Goal: Task Accomplishment & Management: Use online tool/utility

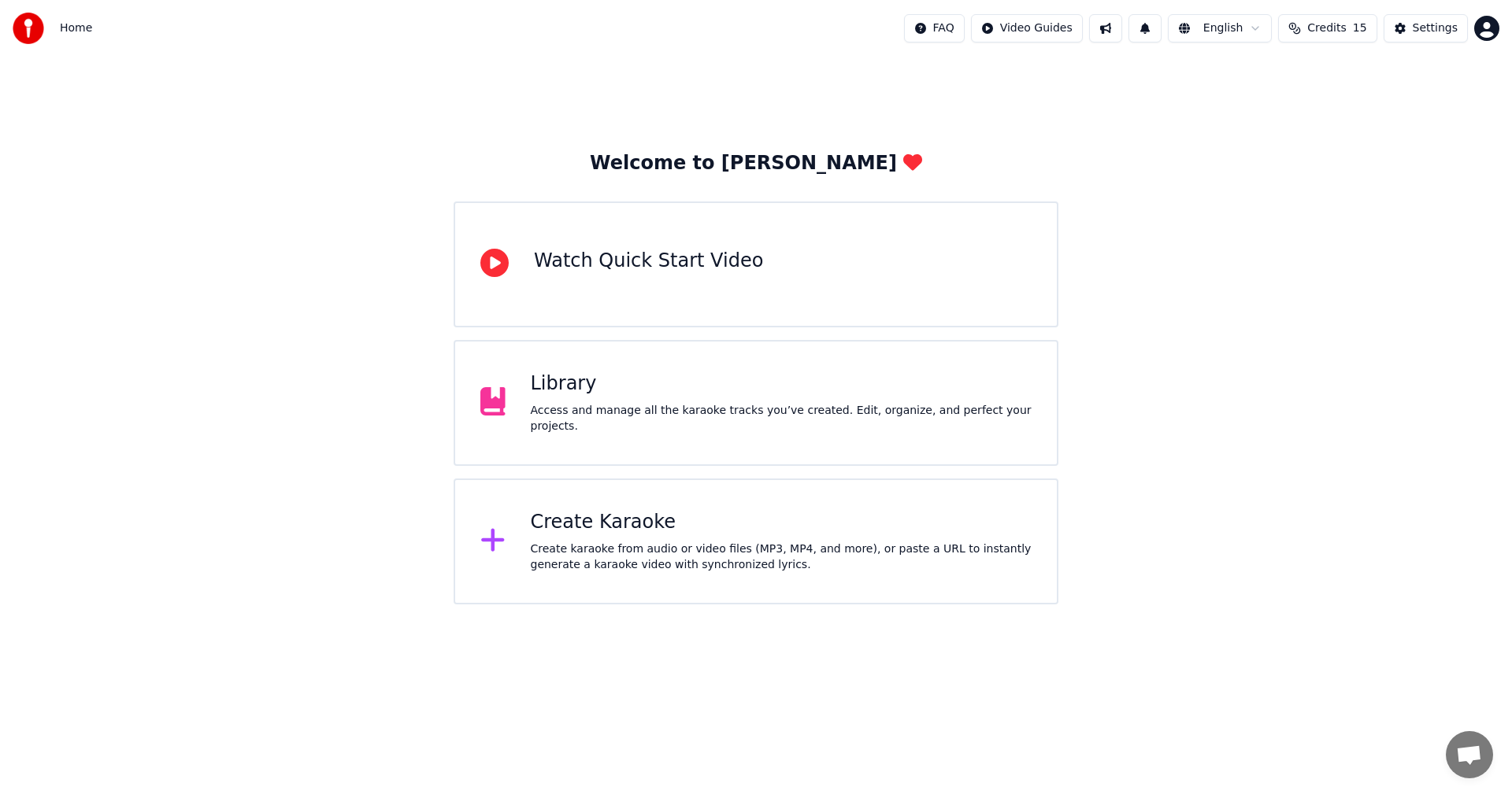
click at [729, 554] on div "Create karaoke from audio or video files (MP3, MP4, and more), or paste a URL t…" at bounding box center [781, 557] width 502 height 31
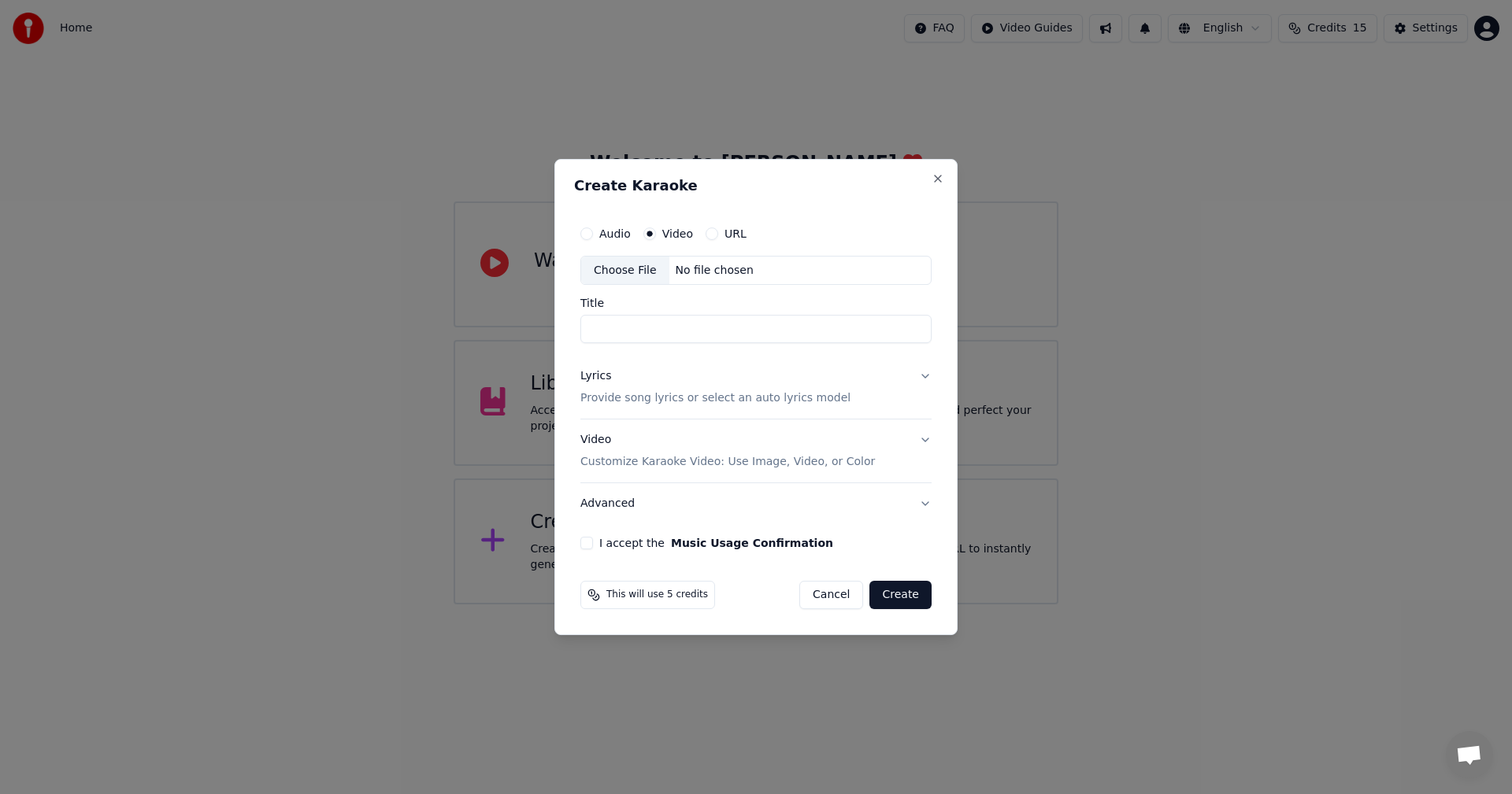
click at [692, 275] on div "No file chosen" at bounding box center [714, 270] width 91 height 16
click at [709, 447] on div "Video Customize Karaoke Video: Use Image, Video, or Color" at bounding box center [727, 451] width 294 height 38
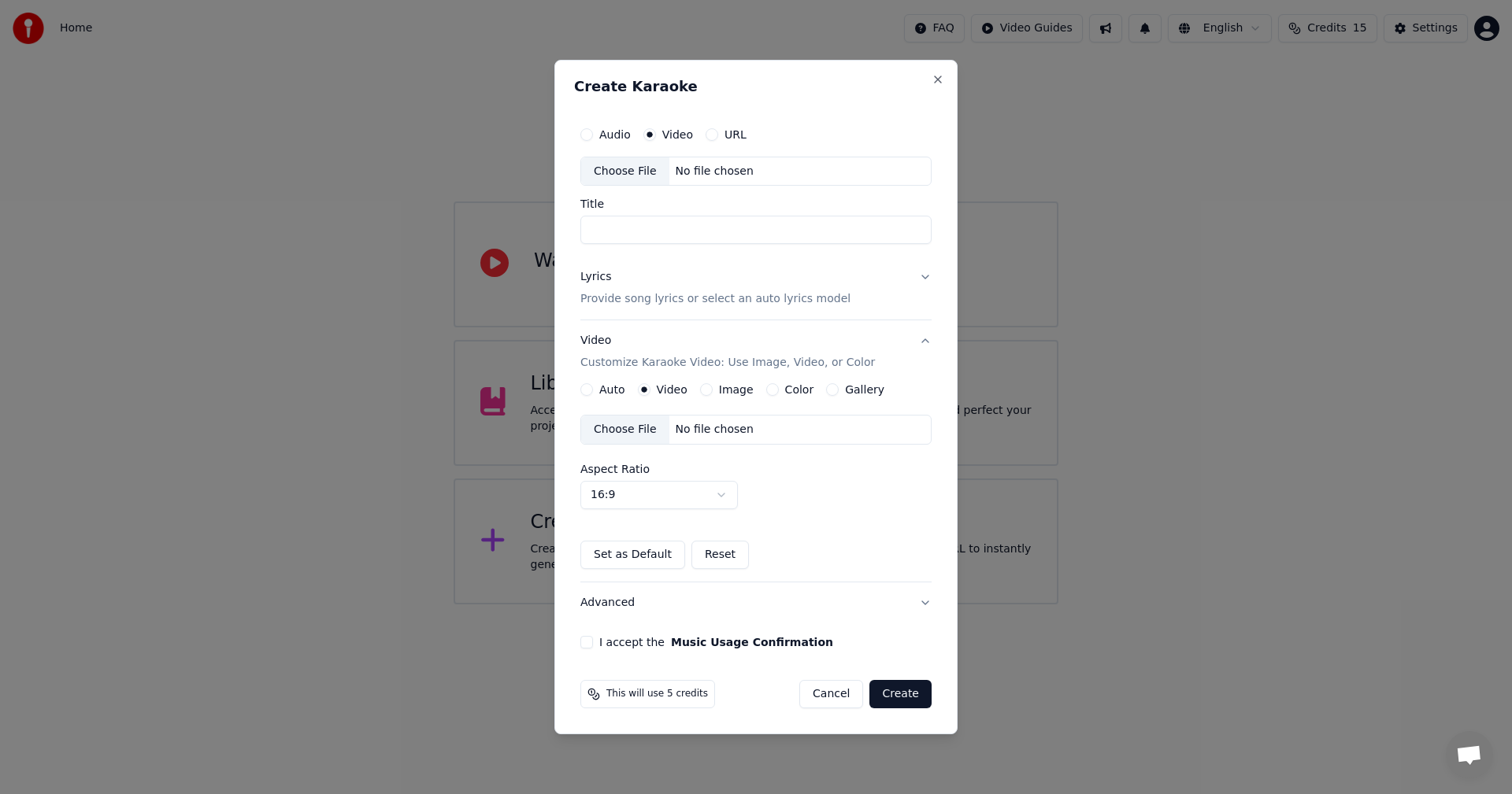
click at [732, 437] on div "No file chosen" at bounding box center [714, 429] width 91 height 16
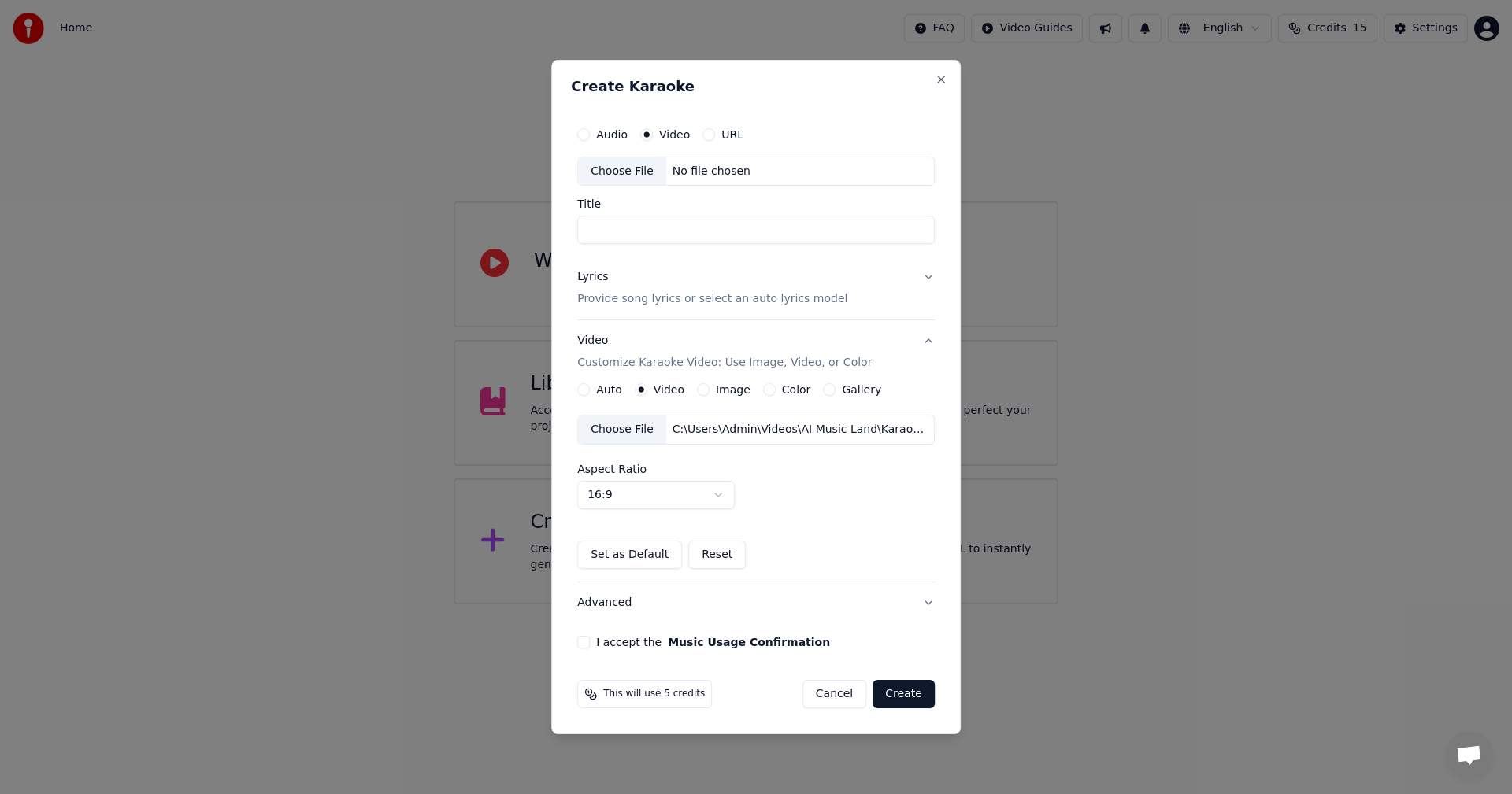
click at [681, 184] on div "Choose File No file chosen" at bounding box center [756, 171] width 358 height 30
type input "******"
drag, startPoint x: 679, startPoint y: 227, endPoint x: 552, endPoint y: 232, distance: 127.1
click at [552, 232] on body "Home FAQ Video Guides English Credits 15 Settings Welcome to Youka Watch Quick …" at bounding box center [756, 302] width 1512 height 605
click at [925, 289] on button "Lyrics Provide song lyrics or select an auto lyrics model" at bounding box center [756, 289] width 358 height 63
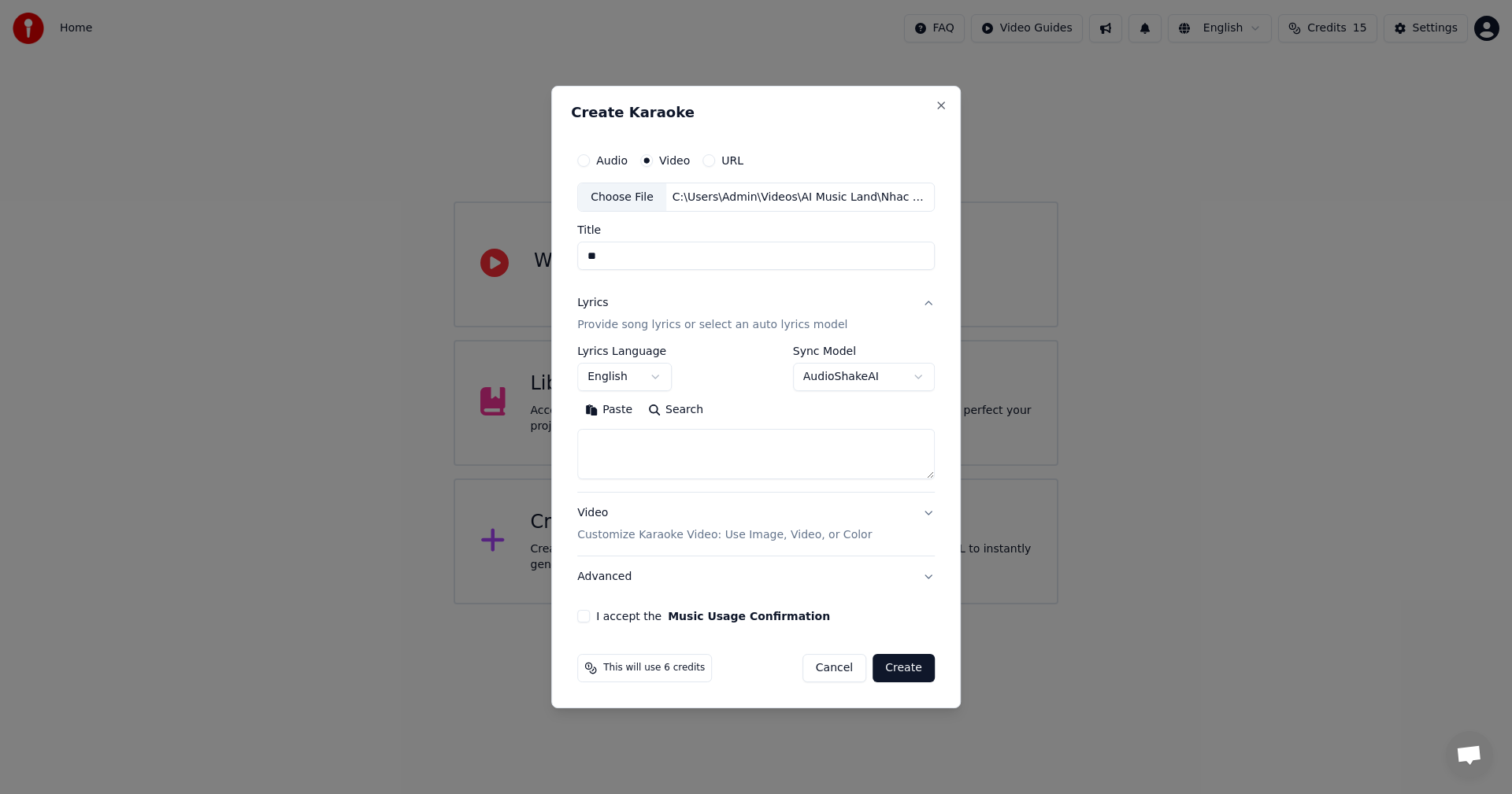
click at [608, 261] on input "Title" at bounding box center [756, 256] width 358 height 28
click at [695, 447] on textarea at bounding box center [756, 455] width 358 height 51
click at [620, 267] on input "Title" at bounding box center [756, 256] width 358 height 28
click at [626, 448] on textarea at bounding box center [756, 455] width 358 height 51
paste textarea "**********"
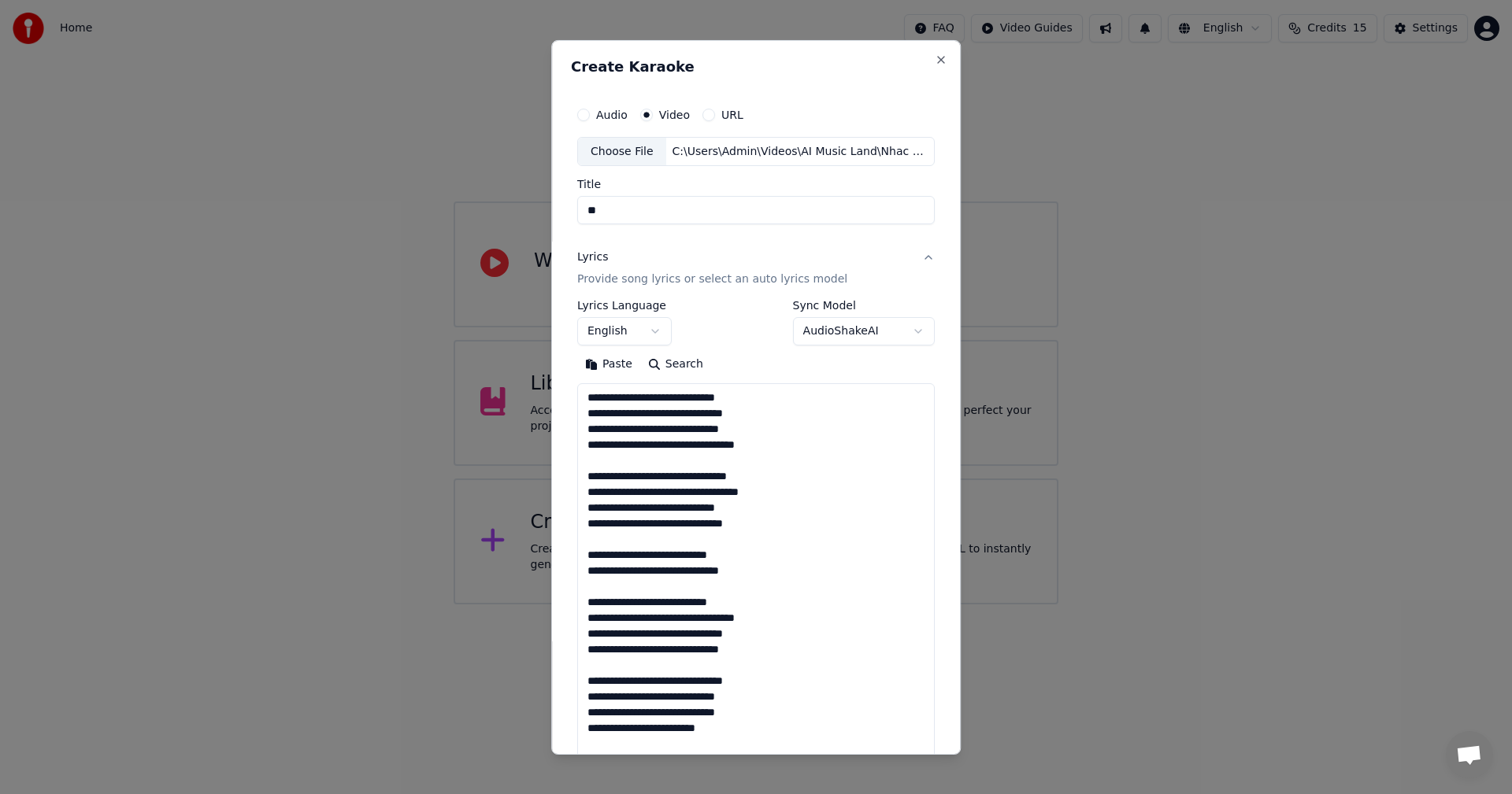
scroll to position [665, 0]
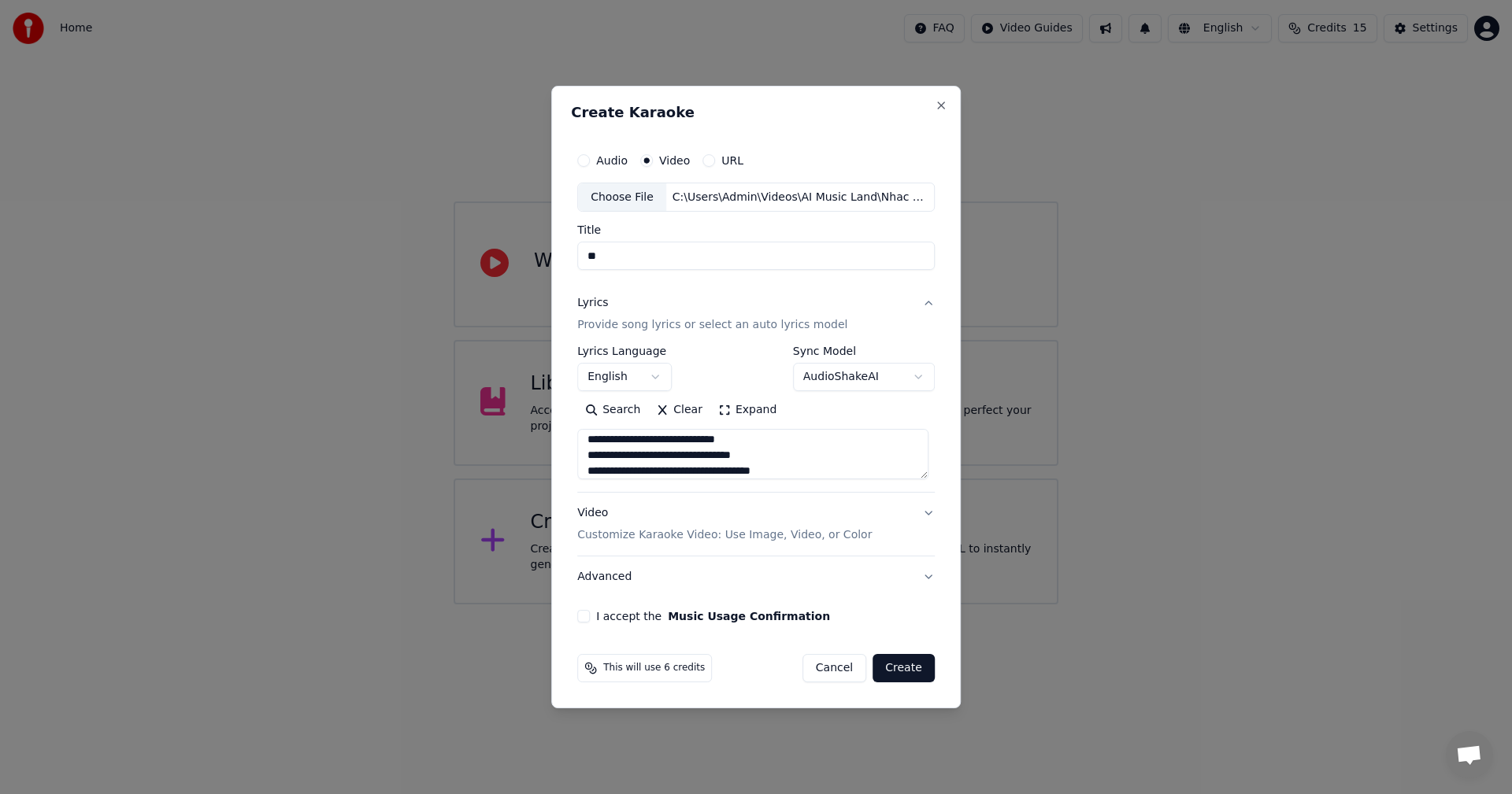
type textarea "**********"
click at [590, 616] on button "I accept the Music Usage Confirmation" at bounding box center [584, 617] width 13 height 13
type button "on"
click at [904, 671] on button "Create" at bounding box center [904, 668] width 63 height 28
select select "**"
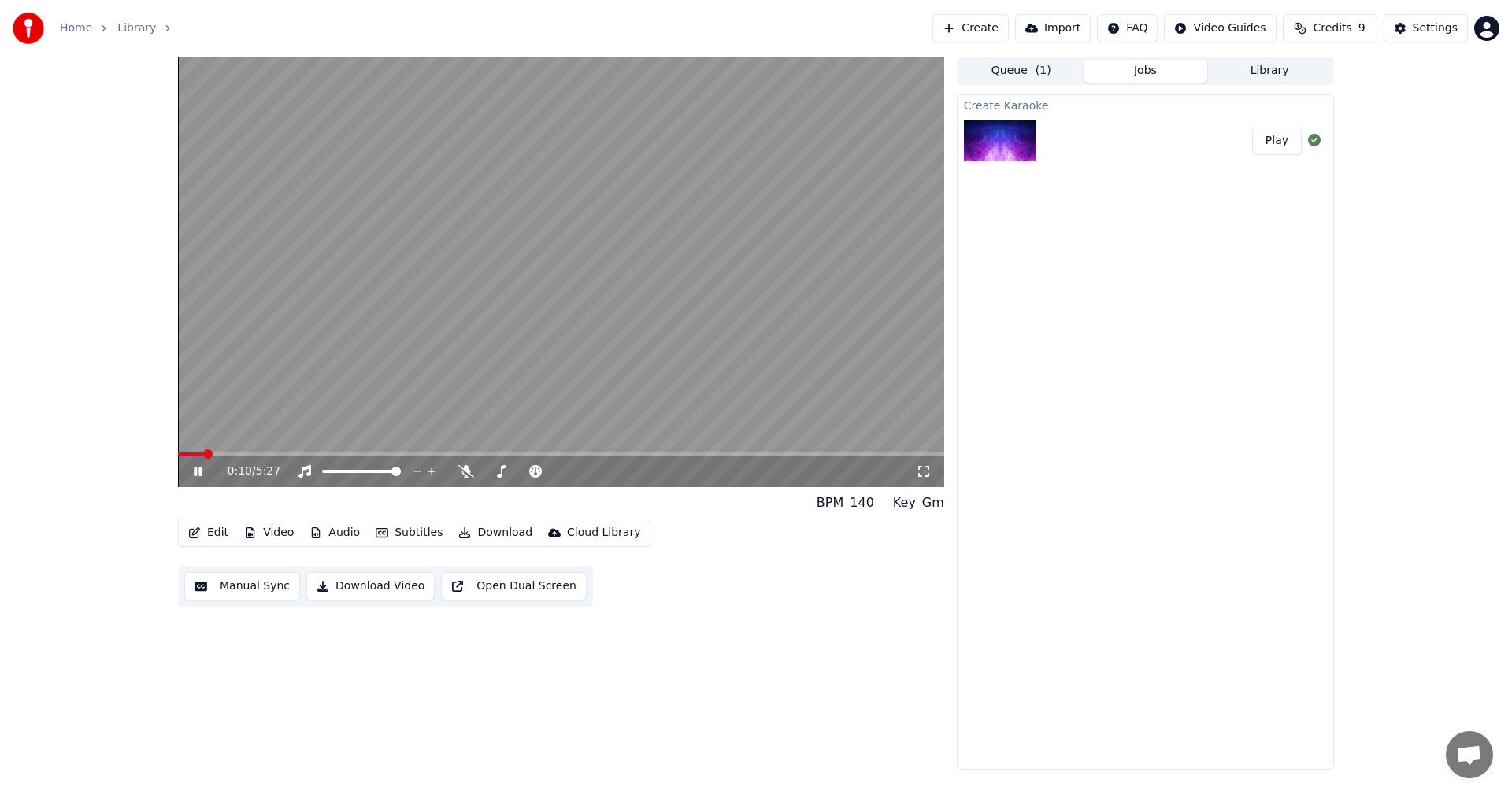
click at [200, 465] on icon at bounding box center [209, 471] width 37 height 13
click at [465, 537] on button "Download" at bounding box center [495, 533] width 86 height 22
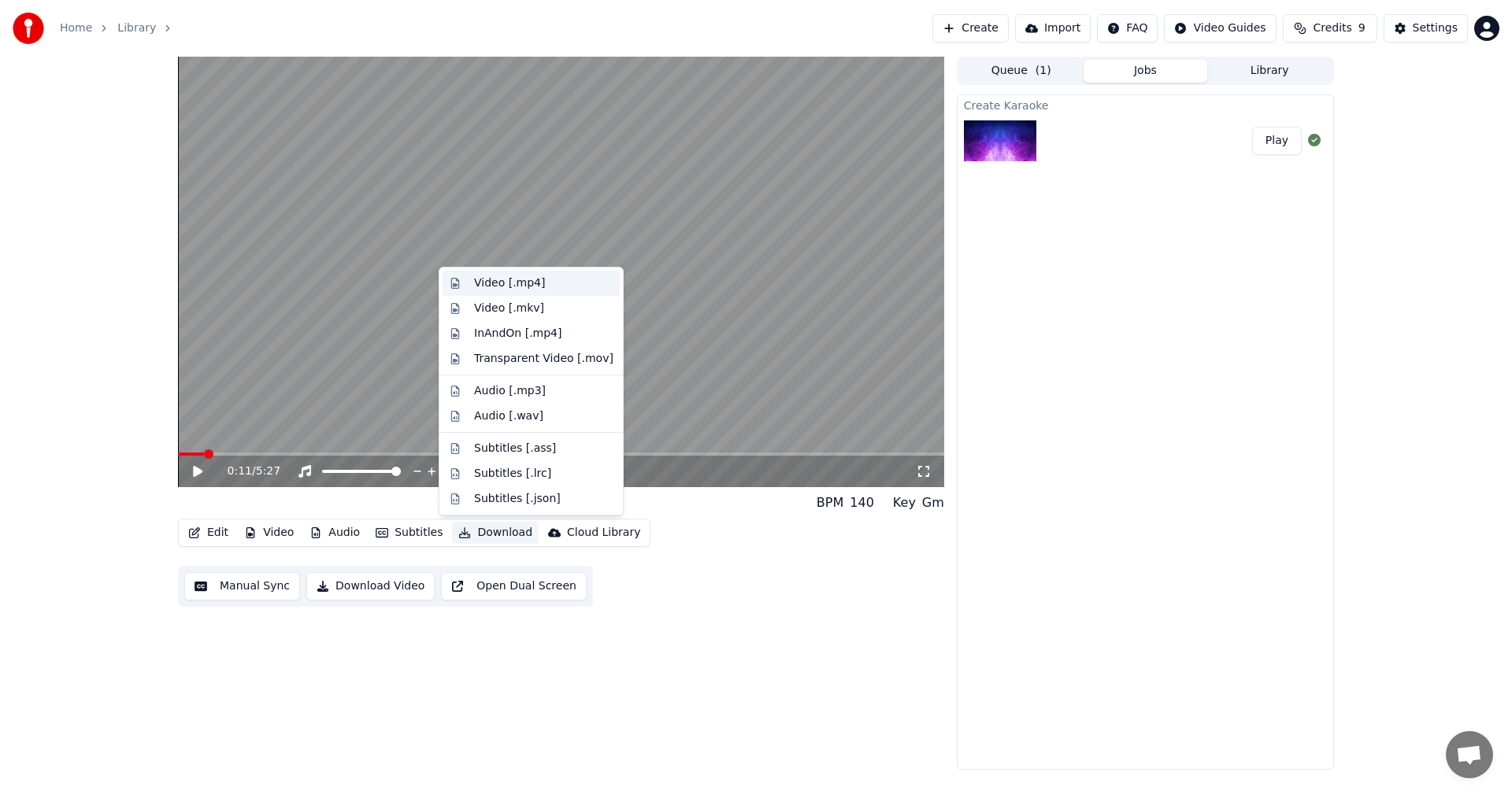
click at [536, 287] on div "Video [.mp4]" at bounding box center [509, 283] width 71 height 16
